Goal: Information Seeking & Learning: Learn about a topic

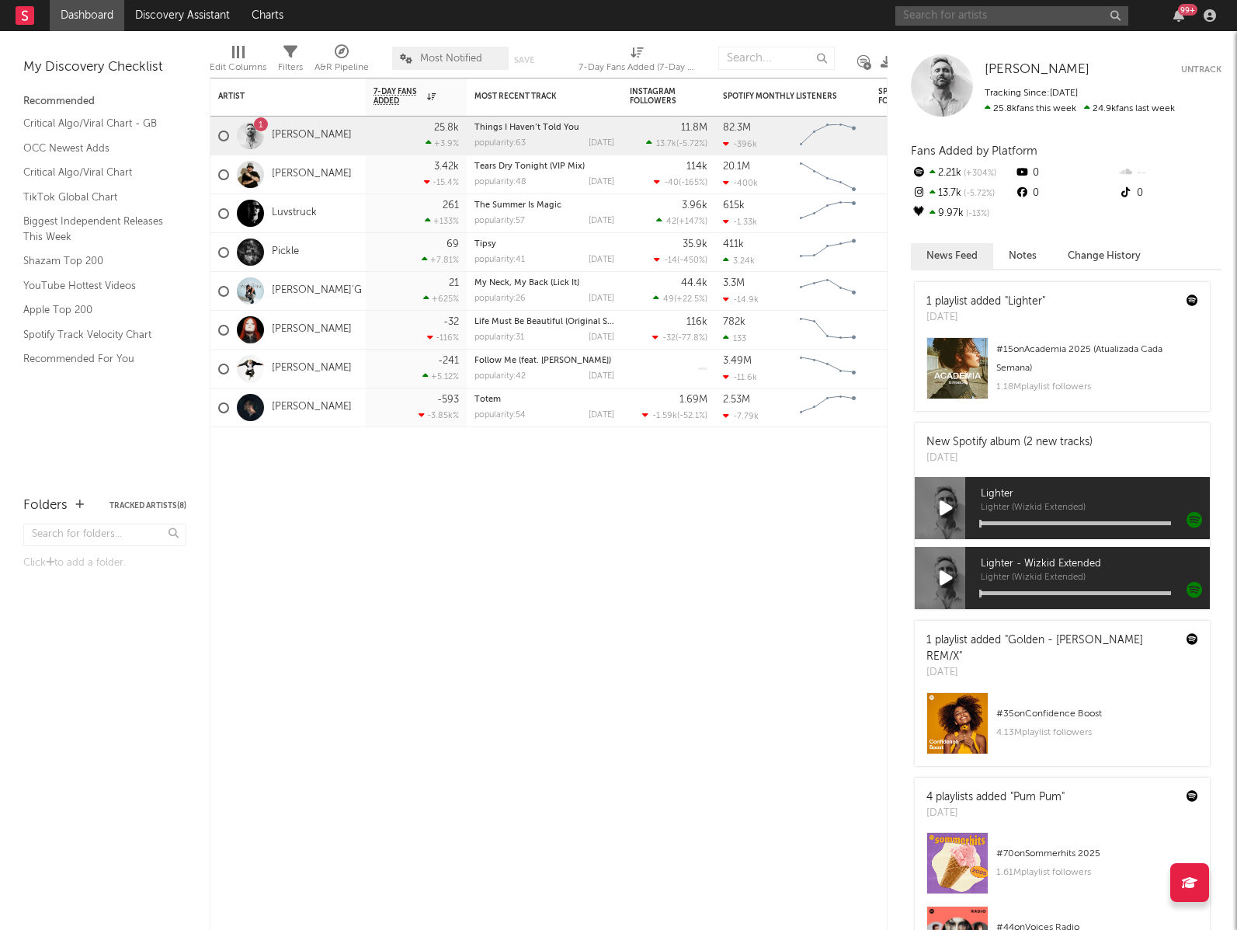
click at [1045, 23] on input "text" at bounding box center [1011, 15] width 233 height 19
type input "kickbait"
click at [1008, 36] on link "Kickbait" at bounding box center [1011, 51] width 233 height 50
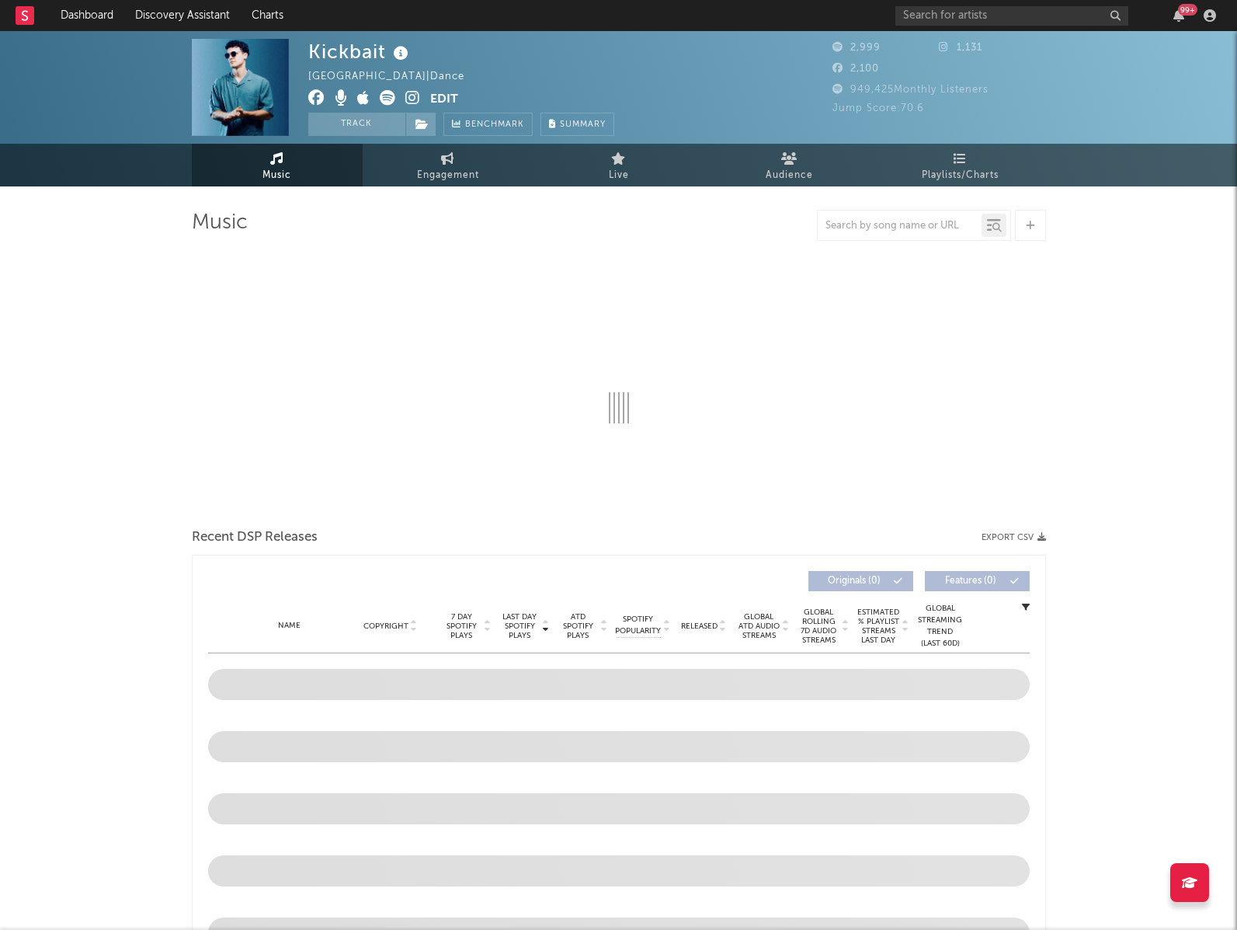
select select "1w"
